Goal: Use online tool/utility: Utilize a website feature to perform a specific function

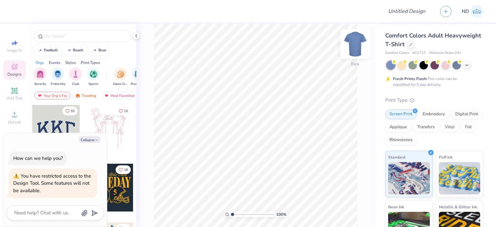
click at [359, 42] on img at bounding box center [355, 44] width 26 height 26
click at [88, 140] on button "Collapse" at bounding box center [90, 139] width 22 height 7
type textarea "x"
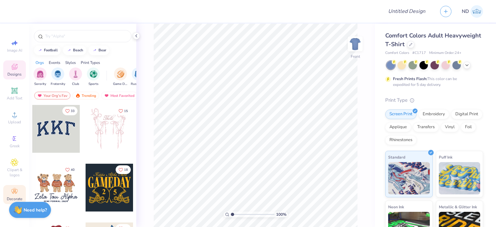
click at [15, 194] on icon at bounding box center [15, 192] width 8 height 8
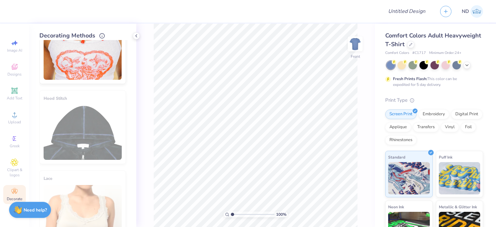
scroll to position [378, 0]
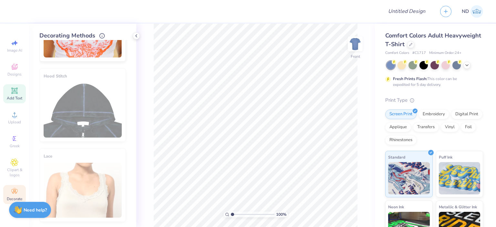
click at [16, 94] on icon at bounding box center [15, 91] width 8 height 8
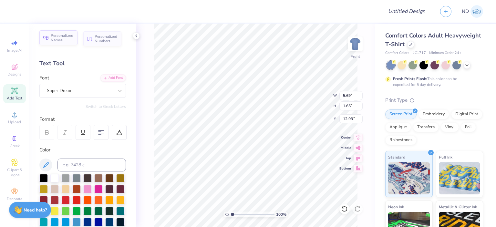
click at [64, 40] on span "Personalized Names" at bounding box center [62, 37] width 23 height 9
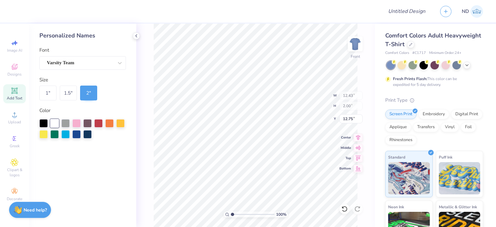
type input "12.43"
type input "2.00"
type input "4.91"
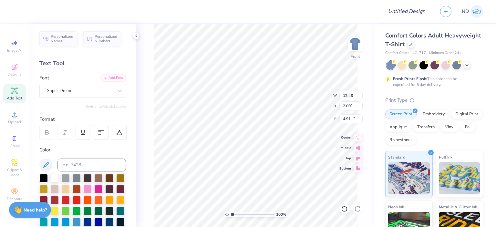
type input "5.69"
type input "1.65"
type input "12.93"
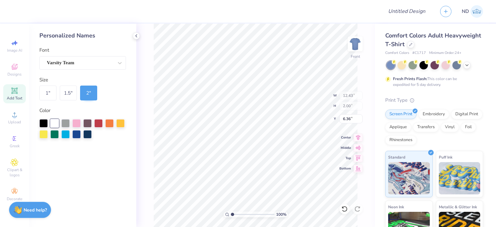
type input "10.44"
click at [70, 90] on div "1.5 "" at bounding box center [68, 93] width 17 height 15
type input "9.32"
type input "1.50"
type input "10.69"
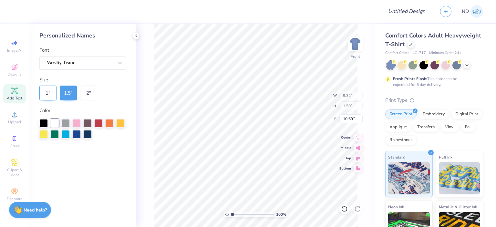
click at [44, 90] on div "1 "" at bounding box center [47, 93] width 17 height 15
type input "6.21"
type input "1.00"
type input "10.94"
click at [48, 91] on div "1 "" at bounding box center [47, 93] width 17 height 15
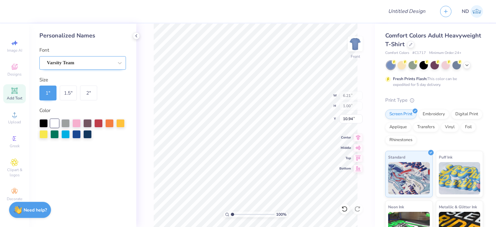
click at [90, 62] on div "Varsity Team" at bounding box center [80, 63] width 68 height 10
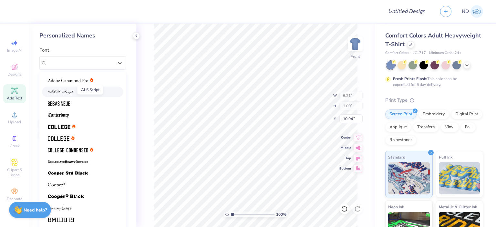
click at [71, 94] on span at bounding box center [61, 92] width 26 height 7
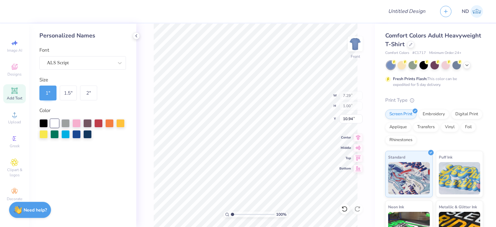
click at [49, 94] on div "1 "" at bounding box center [47, 93] width 17 height 15
click at [49, 93] on div "1 "" at bounding box center [47, 93] width 17 height 15
click at [49, 92] on div "1 "" at bounding box center [47, 93] width 17 height 15
click at [79, 64] on div "ALS Script" at bounding box center [80, 63] width 68 height 10
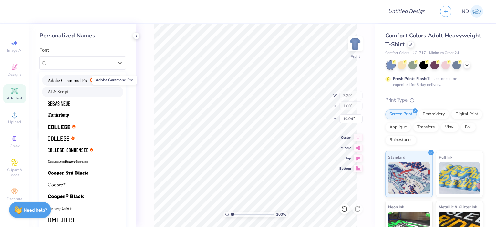
click at [77, 83] on span at bounding box center [68, 80] width 40 height 7
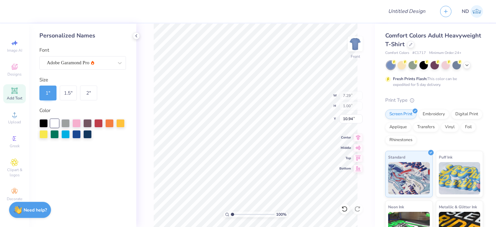
type input "6.43"
click at [48, 94] on div "1 "" at bounding box center [47, 93] width 17 height 15
click at [359, 120] on input "11.95" at bounding box center [351, 118] width 23 height 9
click at [360, 119] on input "11.94" at bounding box center [351, 118] width 23 height 9
click at [359, 120] on input "11.93" at bounding box center [351, 118] width 23 height 9
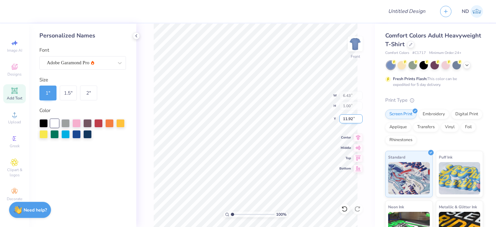
click at [359, 120] on input "11.92" at bounding box center [351, 118] width 23 height 9
click at [359, 120] on input "11.91" at bounding box center [351, 118] width 23 height 9
click at [359, 121] on input "11.9" at bounding box center [351, 118] width 23 height 9
click at [359, 121] on input "11.89" at bounding box center [351, 118] width 23 height 9
click at [359, 121] on input "11.88" at bounding box center [351, 118] width 23 height 9
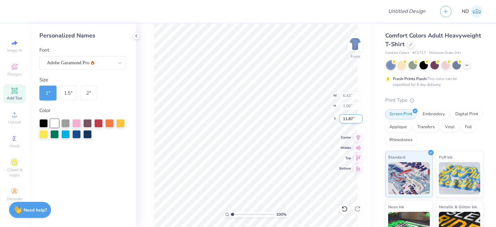
click at [359, 121] on input "11.87" at bounding box center [351, 118] width 23 height 9
click at [359, 121] on input "11.86" at bounding box center [351, 118] width 23 height 9
click at [359, 121] on input "11.85" at bounding box center [351, 118] width 23 height 9
type input "11.84"
click at [359, 121] on input "11.84" at bounding box center [351, 118] width 23 height 9
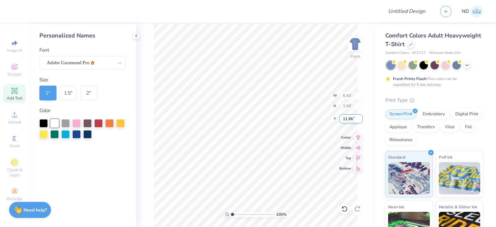
click at [350, 117] on input "11.96" at bounding box center [351, 118] width 23 height 9
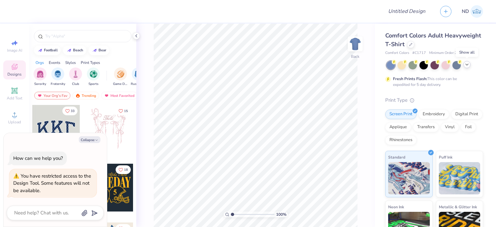
click at [468, 64] on polyline at bounding box center [467, 64] width 3 height 1
type textarea "x"
